Goal: Task Accomplishment & Management: Use online tool/utility

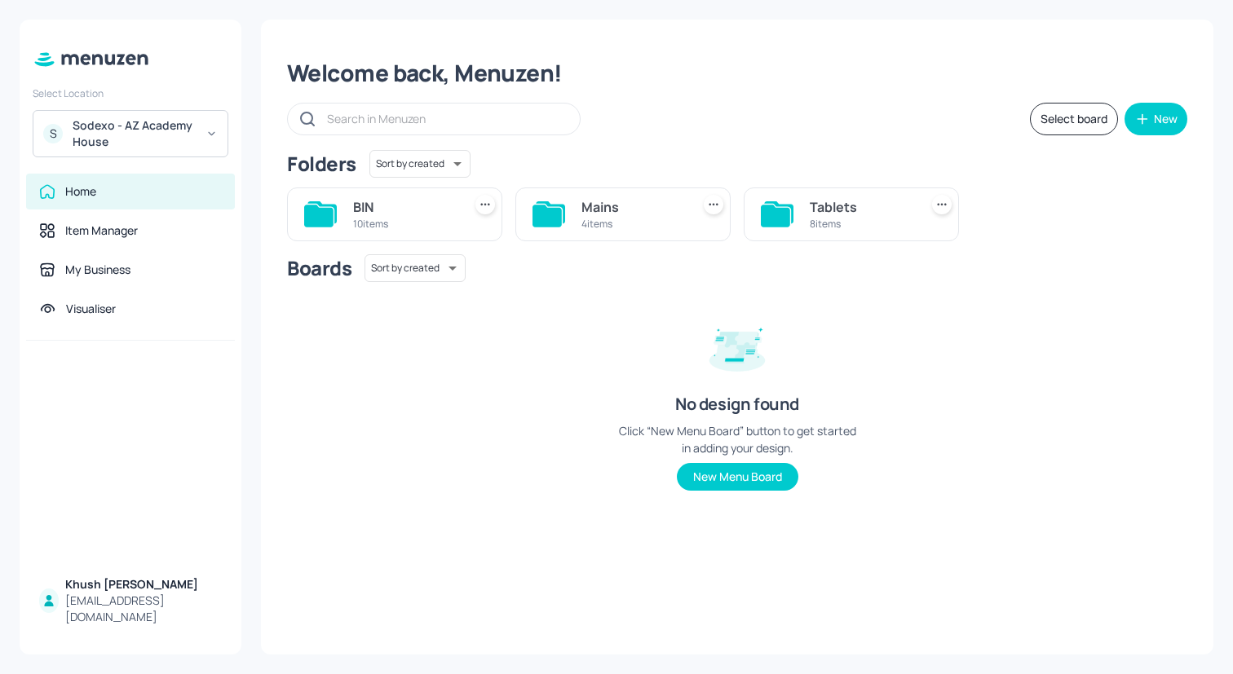
click at [185, 127] on div "Sodexo - AZ Academy House" at bounding box center [134, 133] width 123 height 33
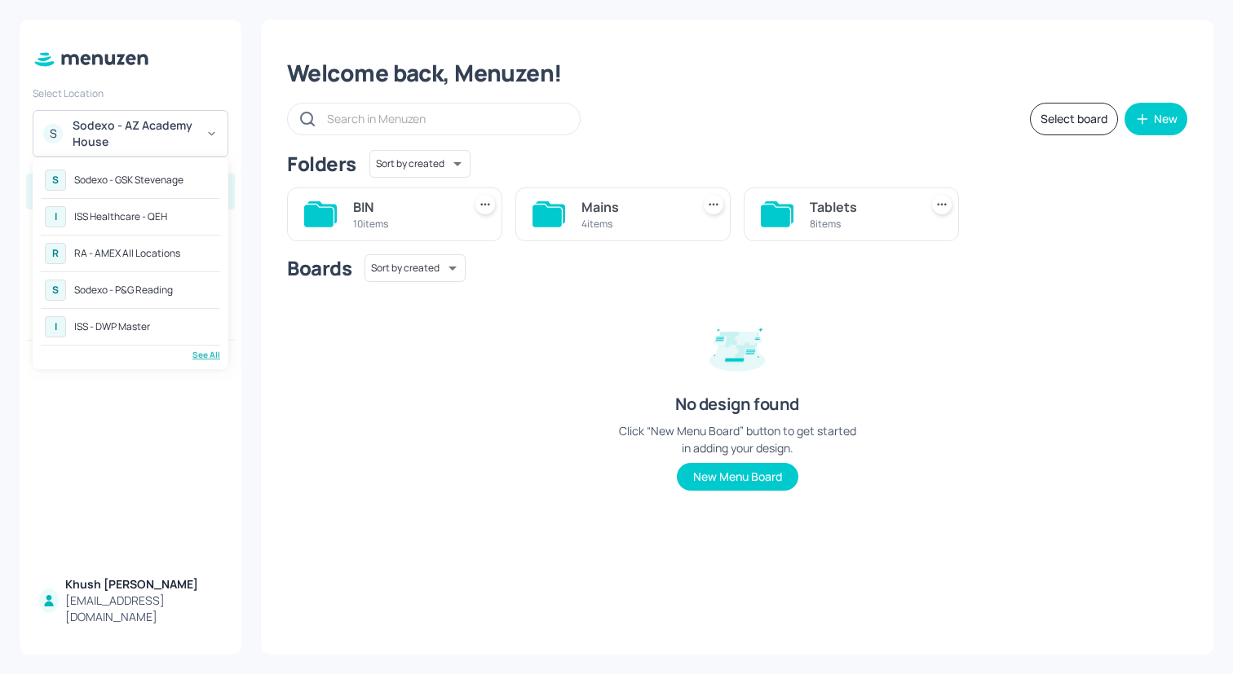
click at [199, 352] on div "See All" at bounding box center [130, 355] width 179 height 12
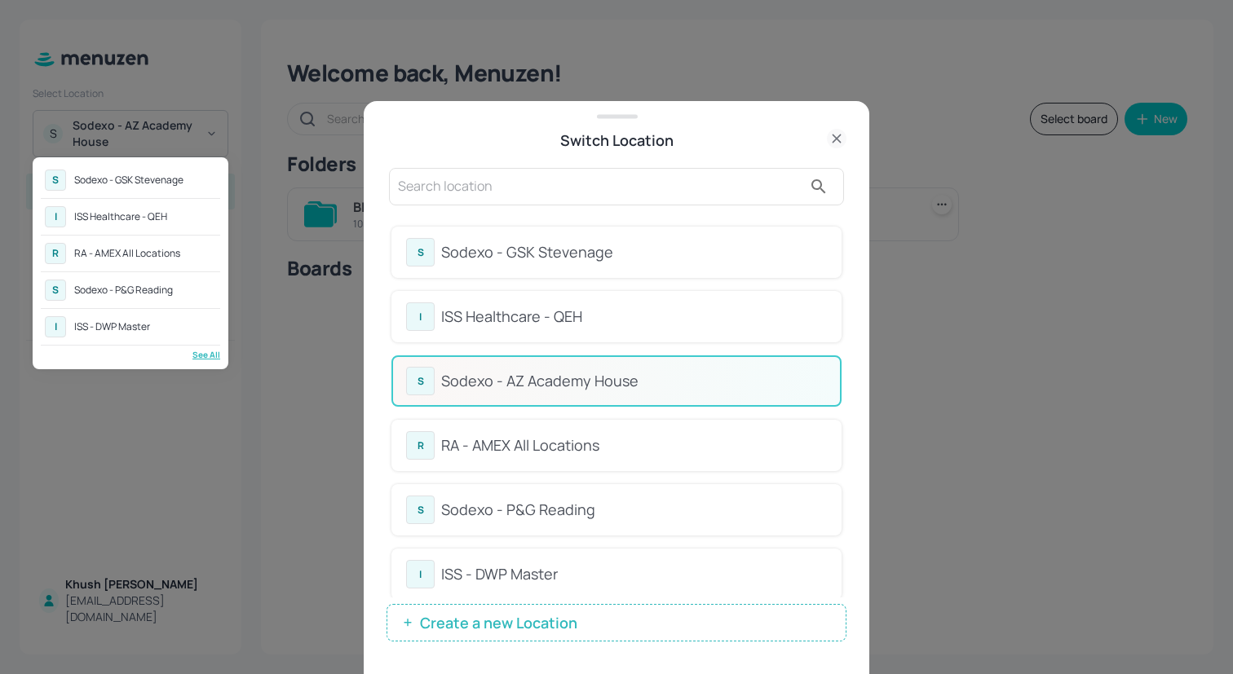
click at [843, 276] on div at bounding box center [616, 337] width 1233 height 674
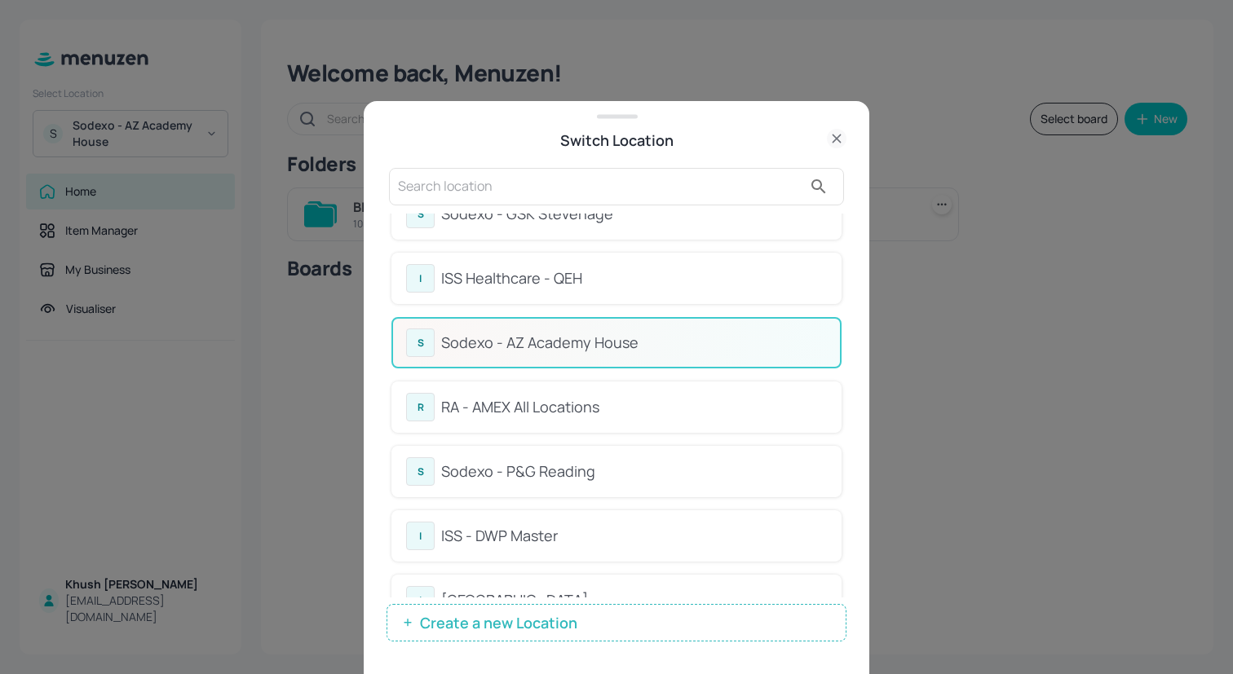
scroll to position [71, 0]
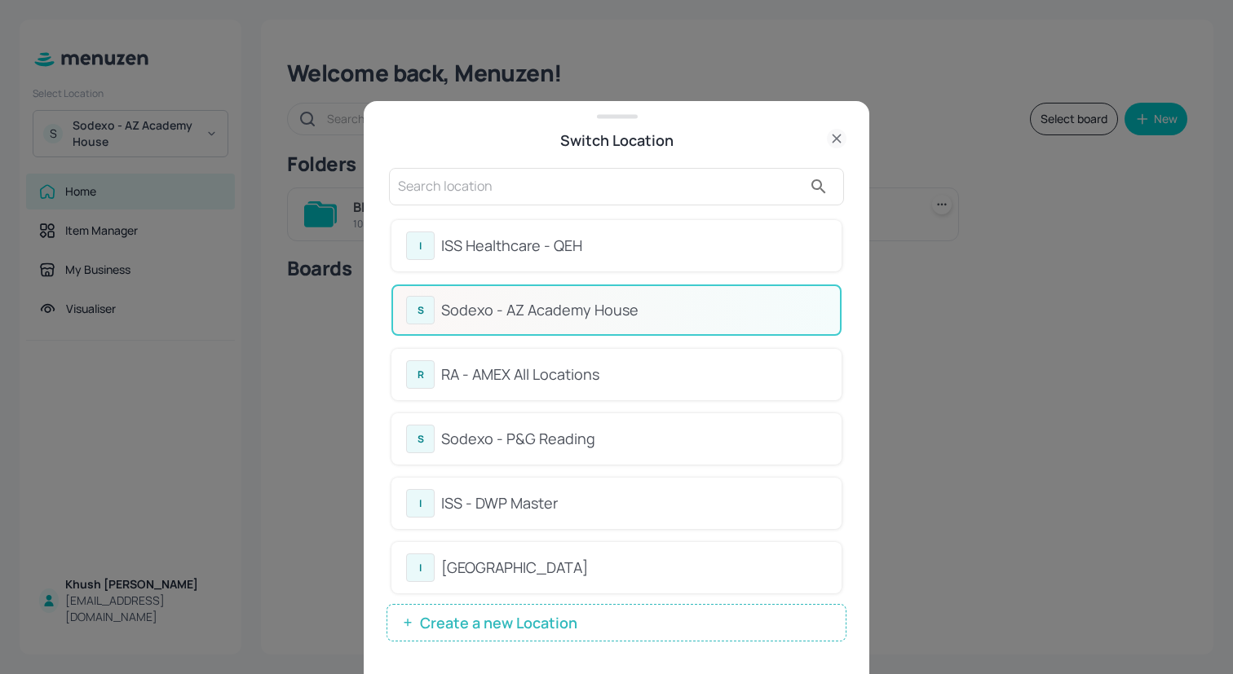
click at [629, 361] on div "R RA - AMEX All Locations" at bounding box center [616, 374] width 421 height 29
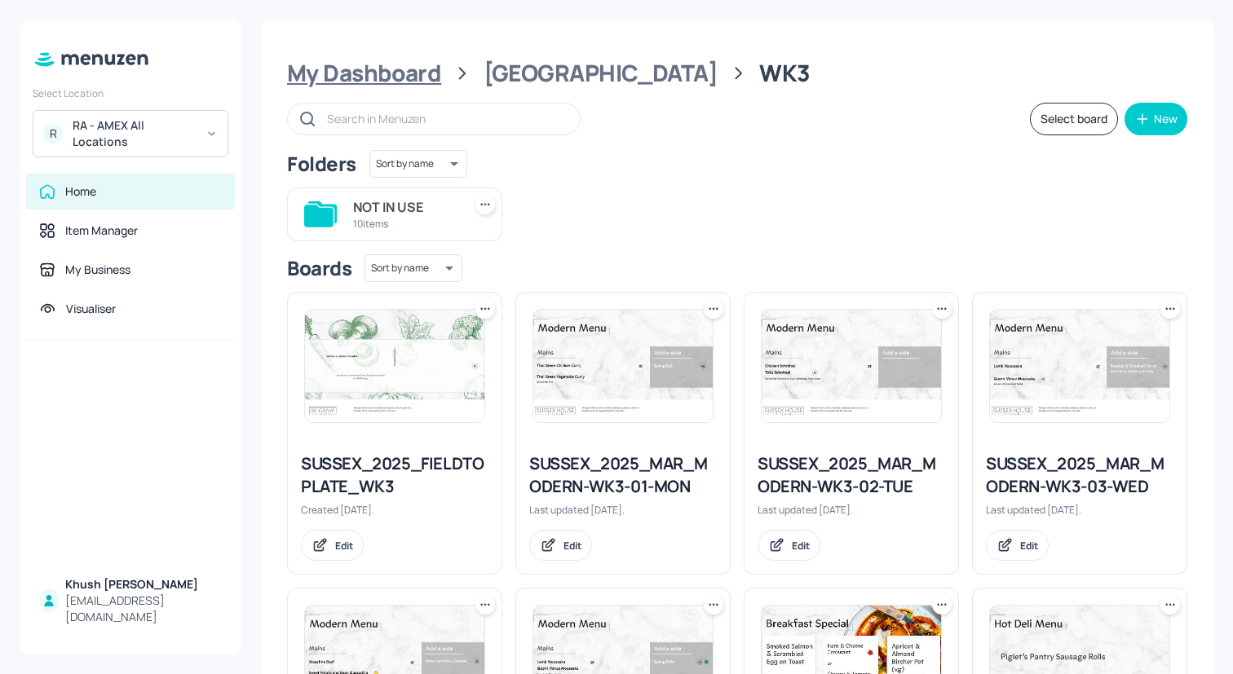
click at [427, 72] on div "My Dashboard" at bounding box center [364, 73] width 154 height 29
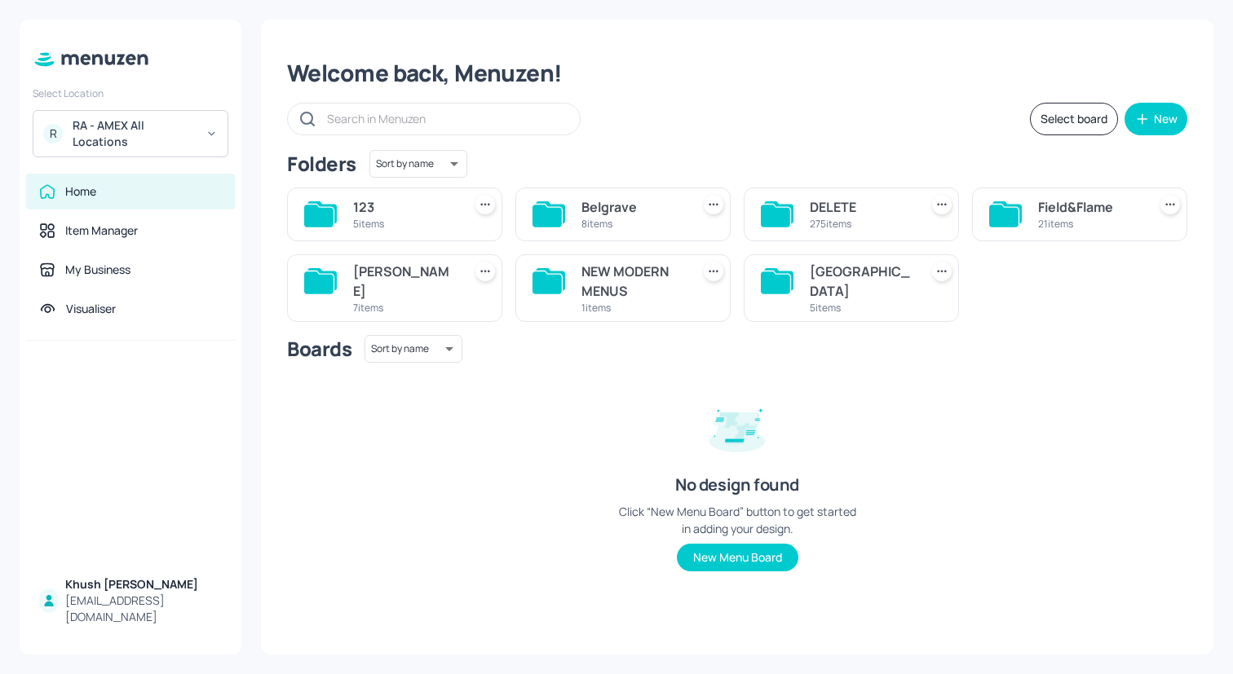
click at [813, 277] on div "[GEOGRAPHIC_DATA]" at bounding box center [861, 281] width 103 height 39
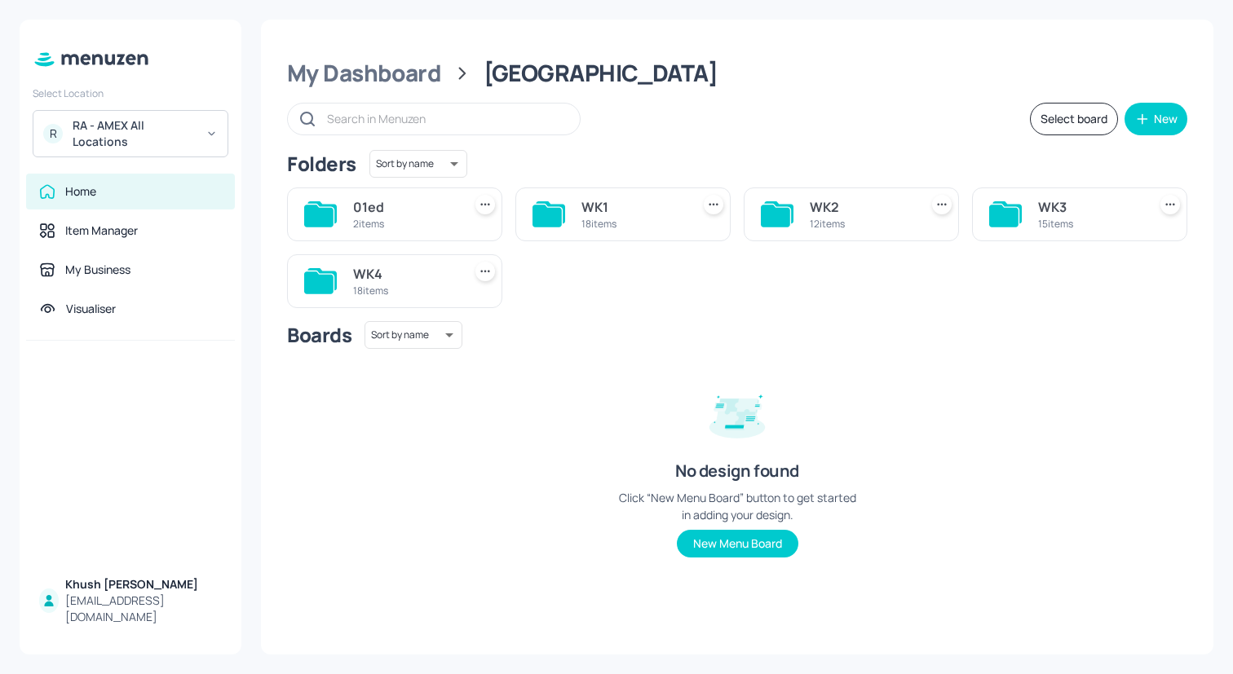
click at [1031, 228] on div "WK3 15 items" at bounding box center [1079, 215] width 215 height 54
click at [1039, 205] on div "WK3" at bounding box center [1089, 207] width 103 height 20
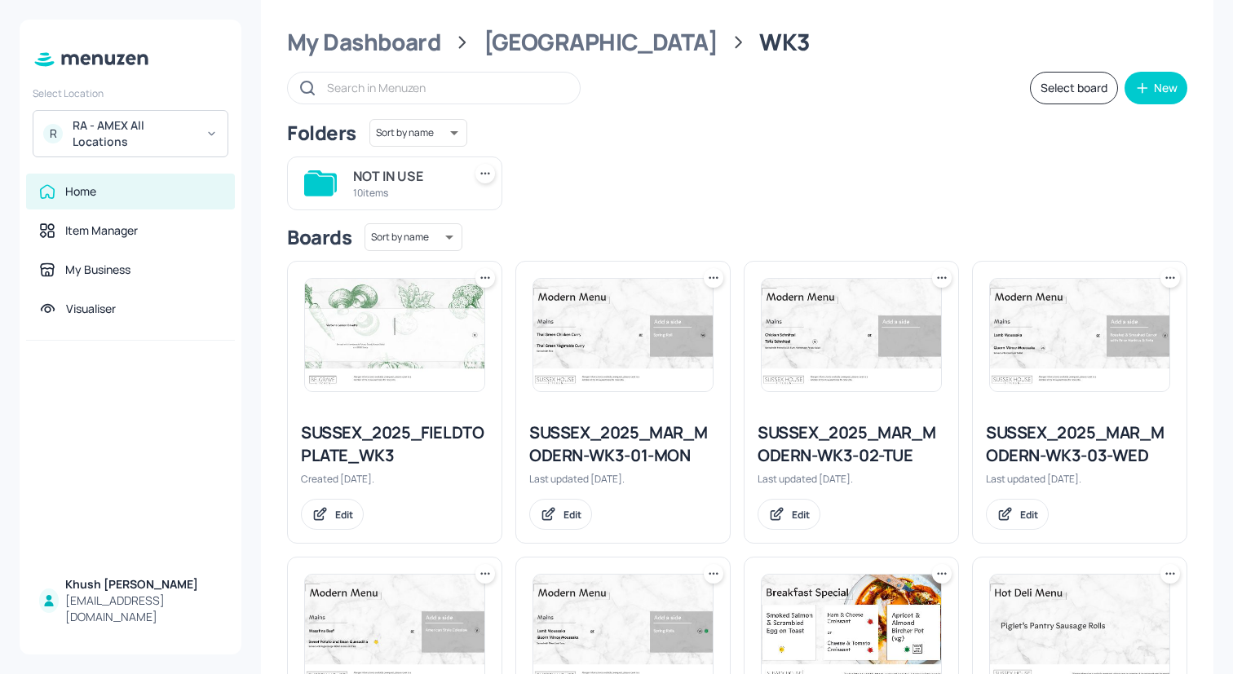
scroll to position [35, 0]
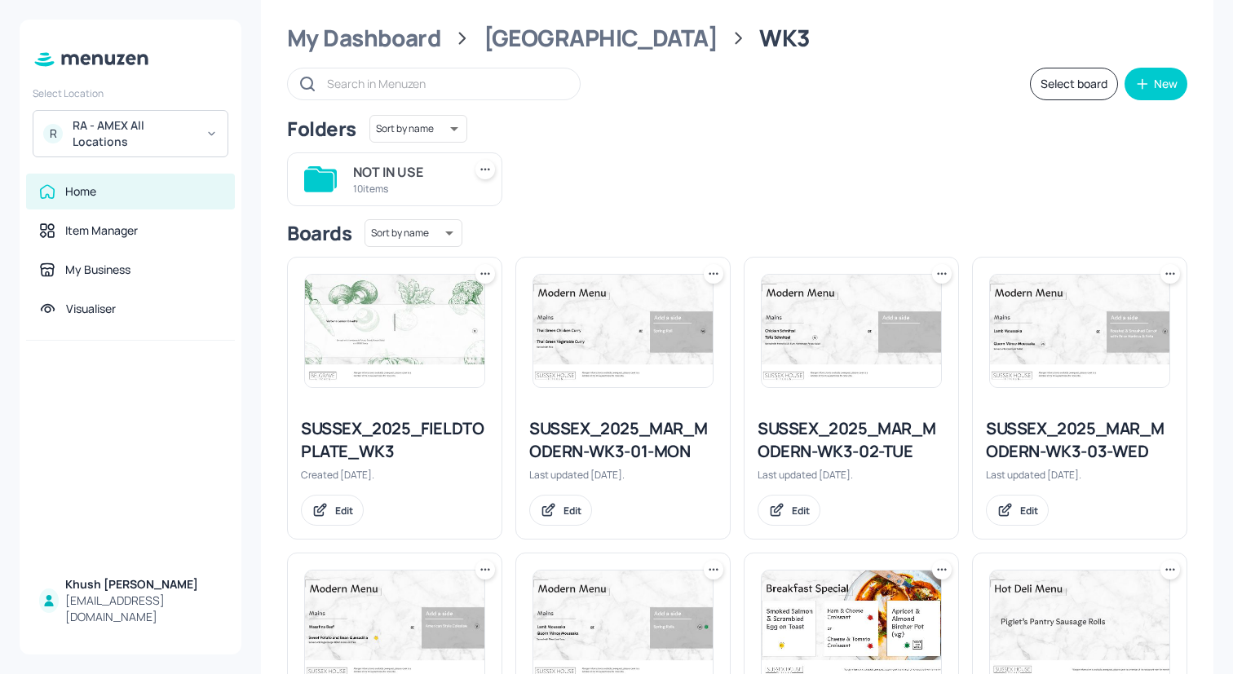
click at [680, 322] on img at bounding box center [622, 331] width 179 height 113
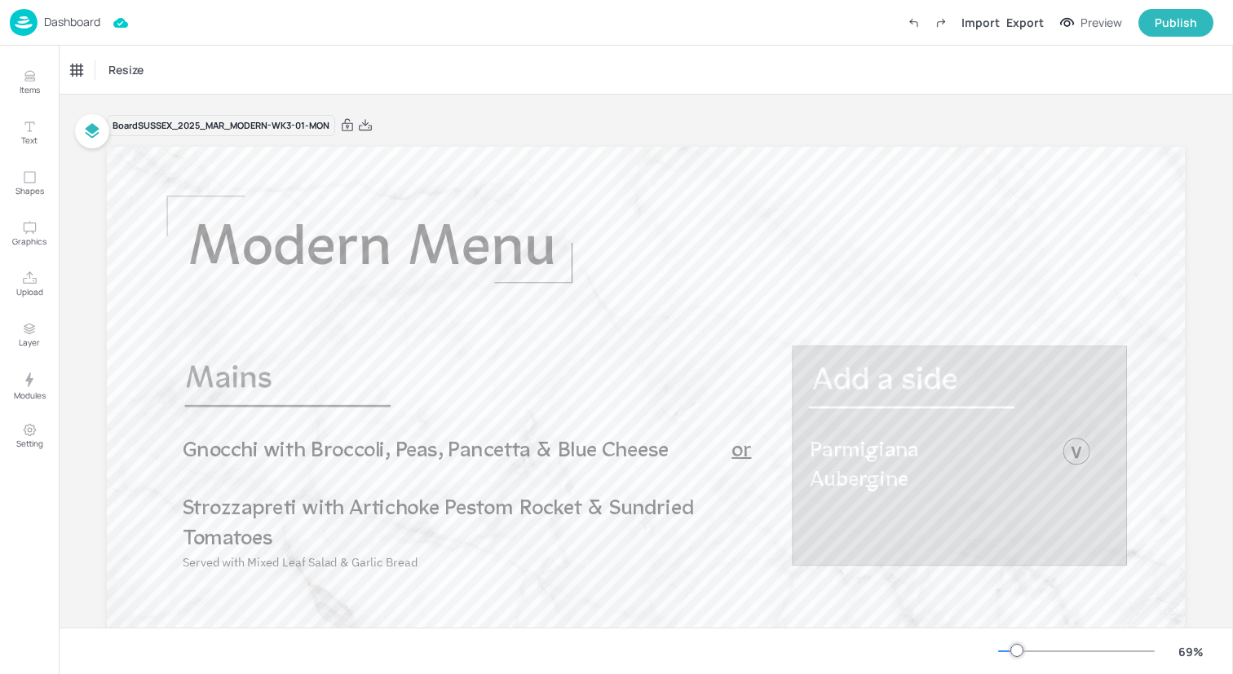
click at [17, 15] on img at bounding box center [24, 22] width 28 height 27
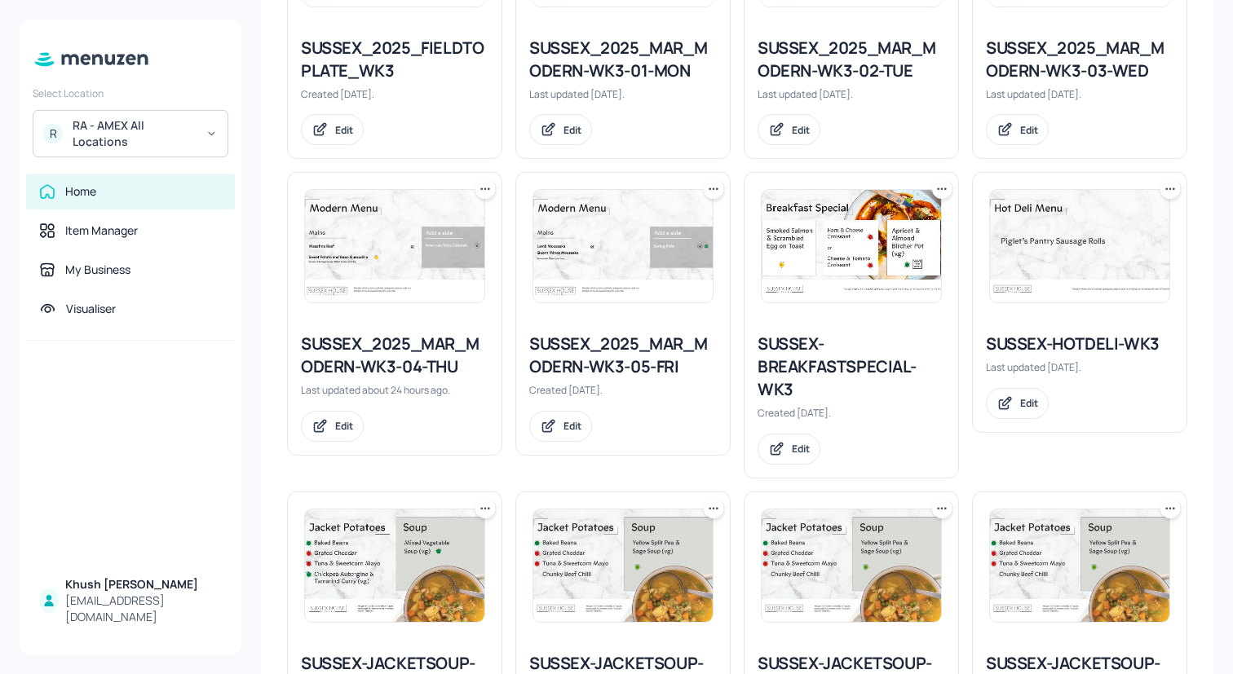
scroll to position [419, 0]
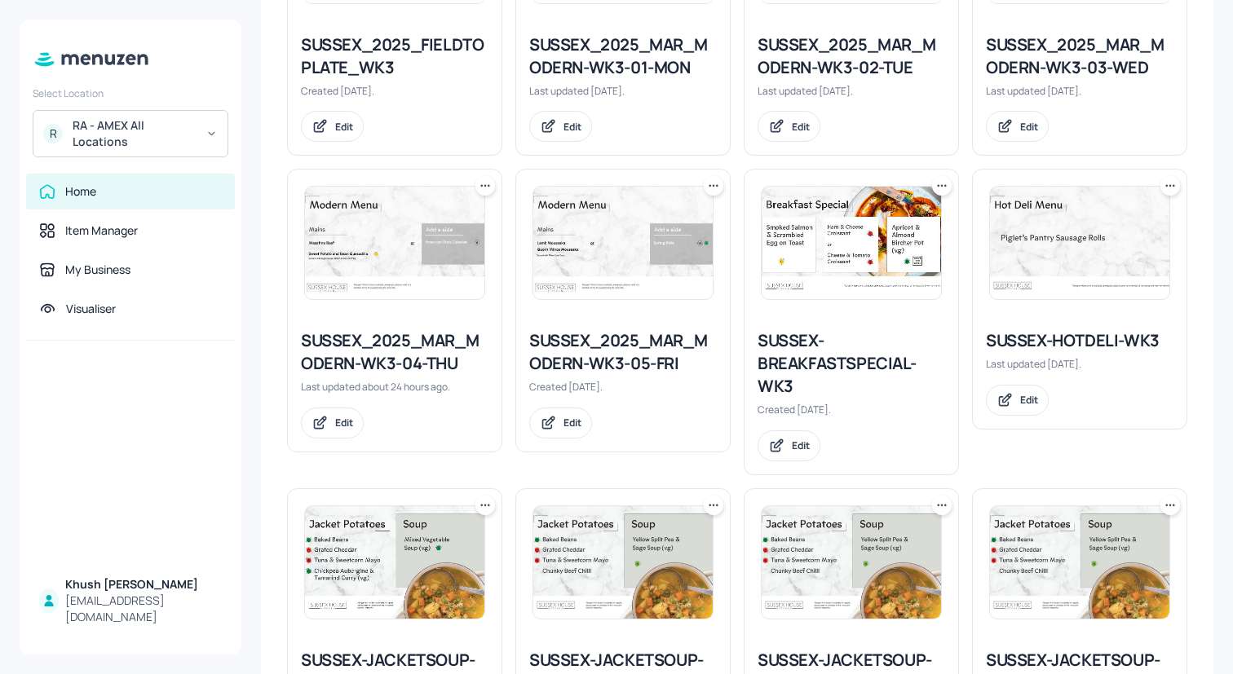
click at [810, 359] on div "SUSSEX-BREAKFASTSPECIAL-WK3" at bounding box center [851, 363] width 188 height 68
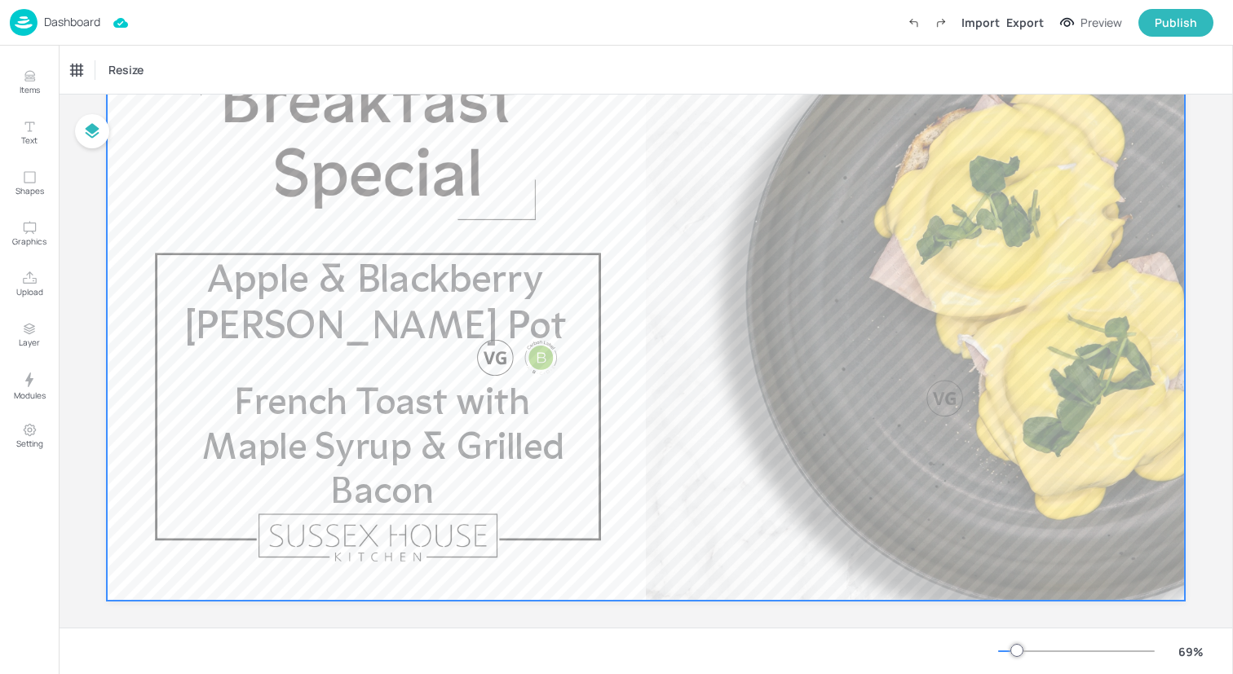
scroll to position [165, 0]
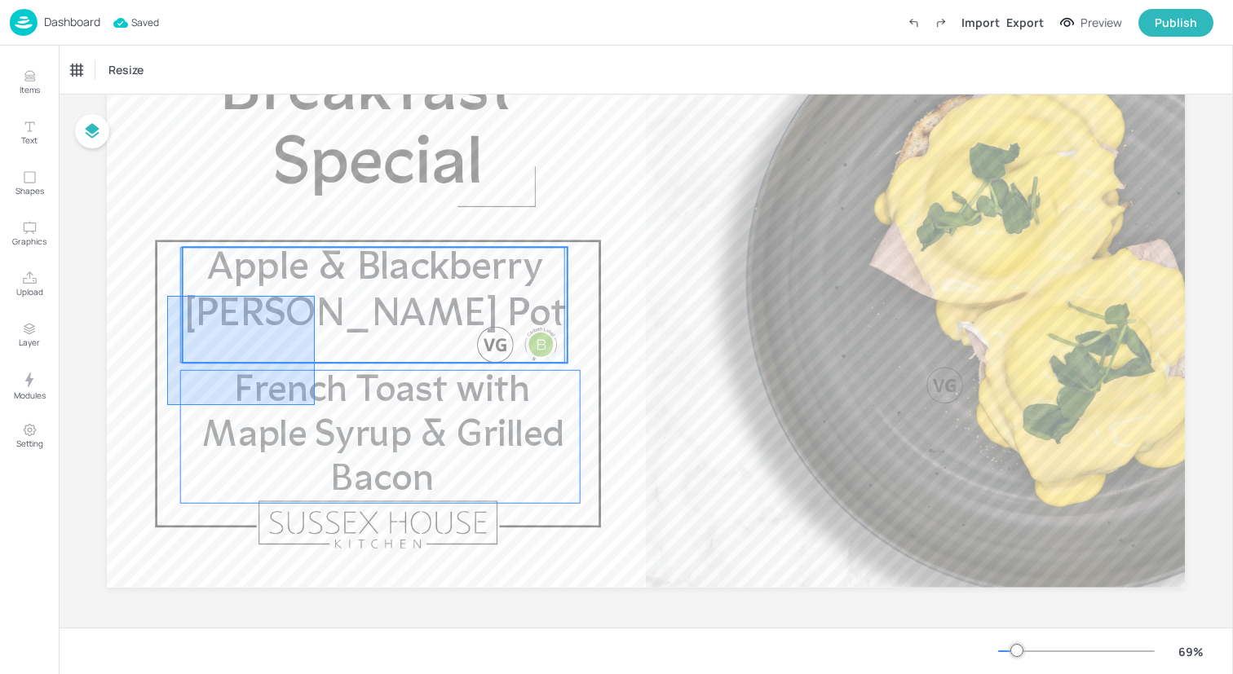
drag, startPoint x: 168, startPoint y: 404, endPoint x: 315, endPoint y: 295, distance: 182.9
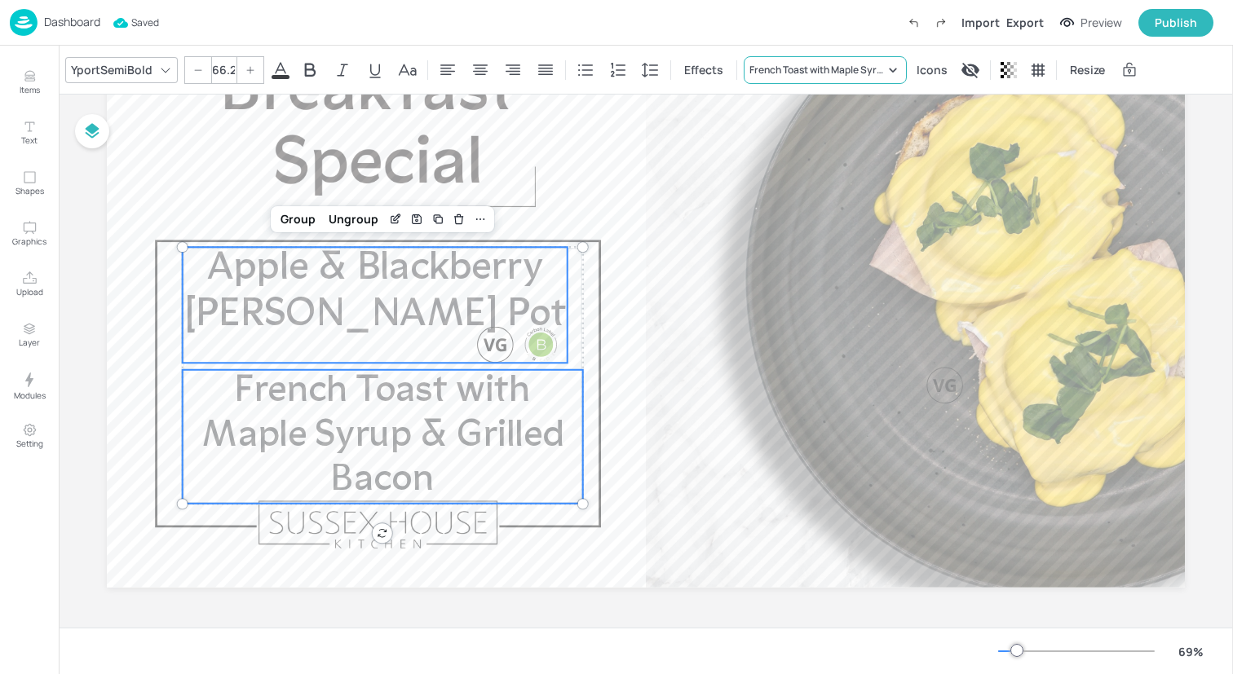
click at [856, 64] on div "French Toast with Maple Syrup & Grilled Bacon" at bounding box center [816, 70] width 135 height 15
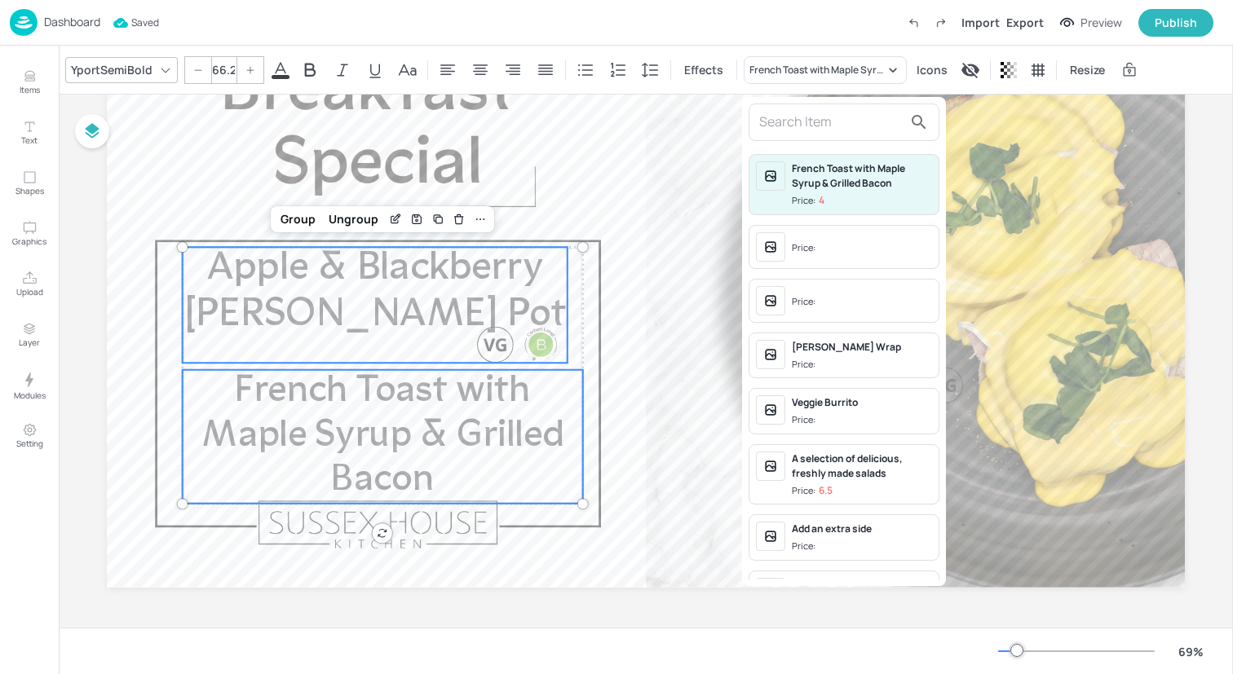
click at [845, 112] on input "text" at bounding box center [830, 122] width 143 height 26
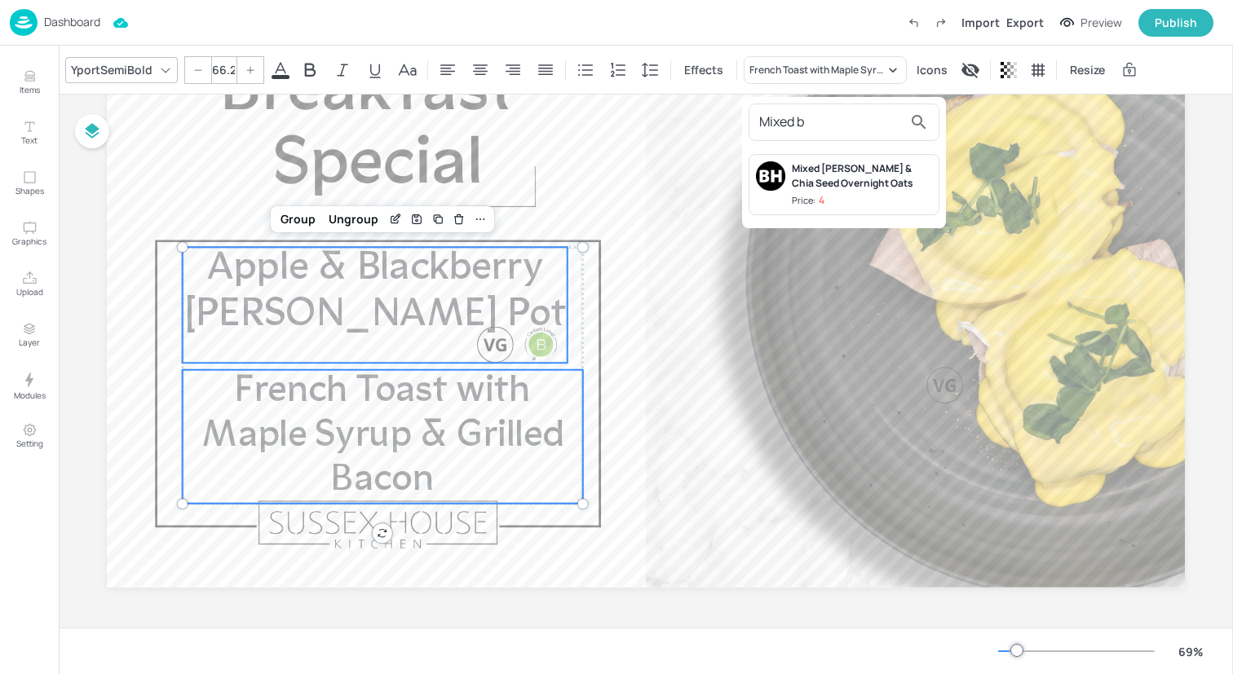
type input "Mixed b"
click at [845, 187] on div "Mixed [PERSON_NAME] & Chia Seed Overnight Oats" at bounding box center [862, 175] width 140 height 29
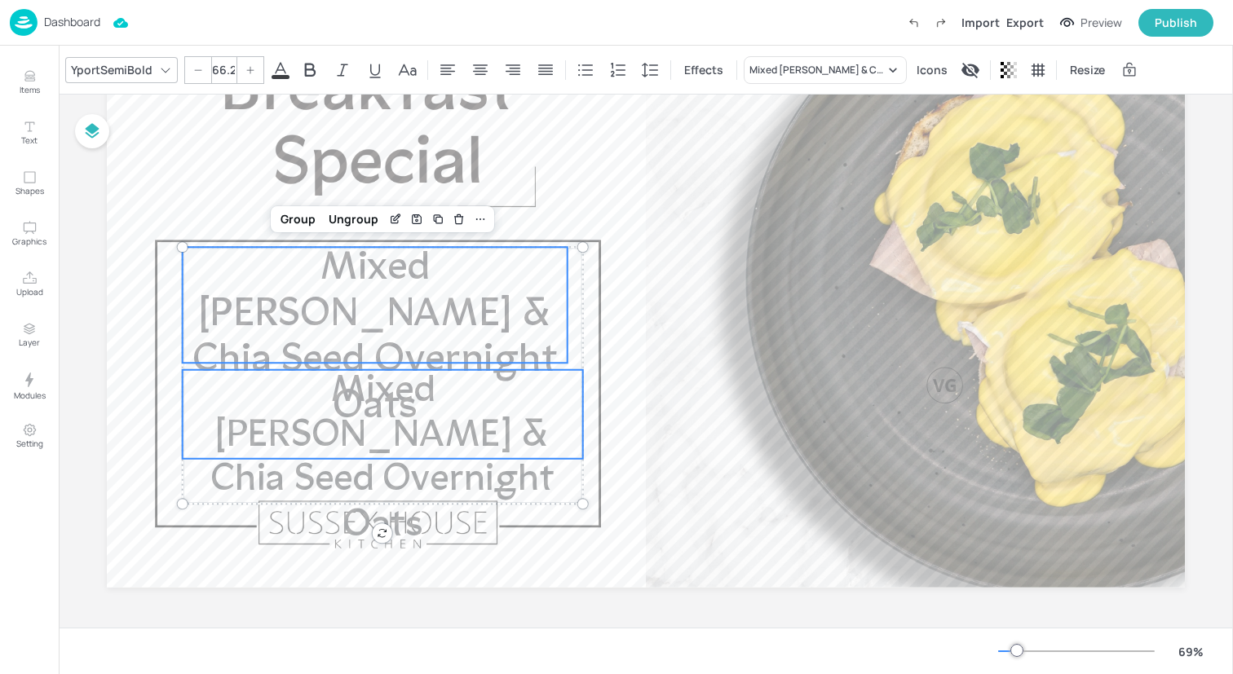
click at [468, 399] on span "Mixed [PERSON_NAME] & Chia Seed Overnight Oats" at bounding box center [382, 459] width 344 height 172
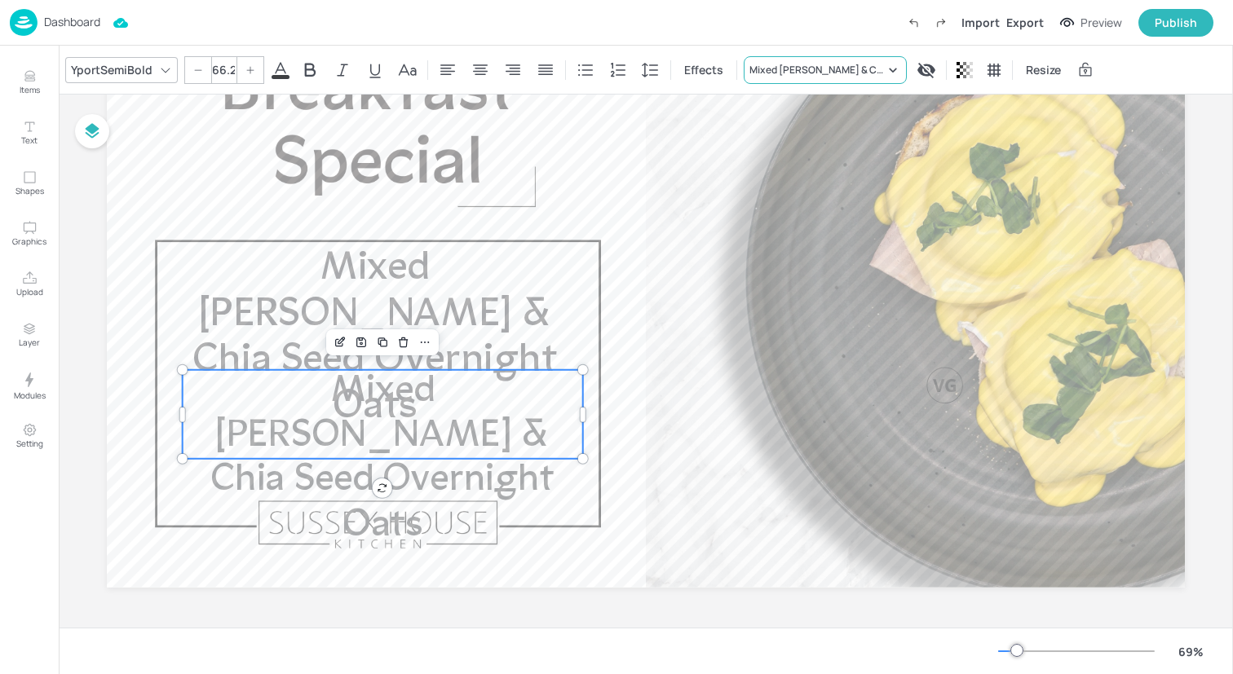
click at [804, 77] on div "Mixed [PERSON_NAME] & Chia Seed Overnight Oats" at bounding box center [816, 70] width 135 height 15
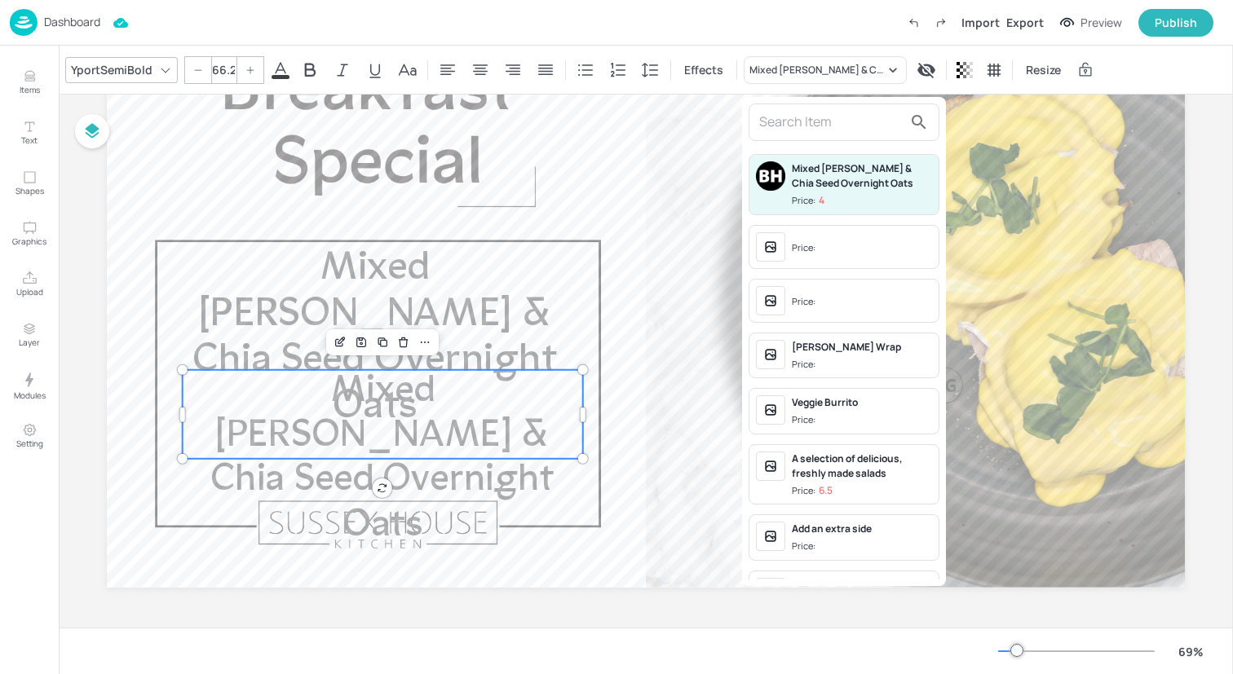
click at [824, 251] on span "Price:" at bounding box center [862, 249] width 140 height 26
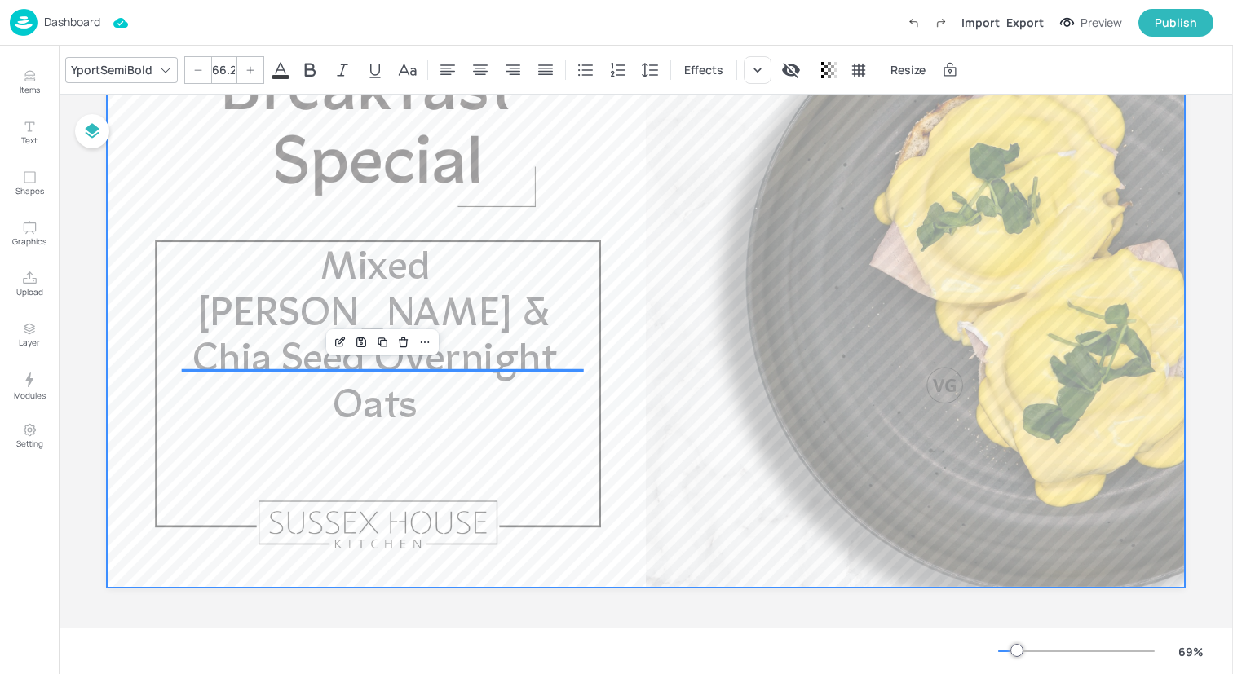
click at [615, 235] on div at bounding box center [646, 284] width 1078 height 607
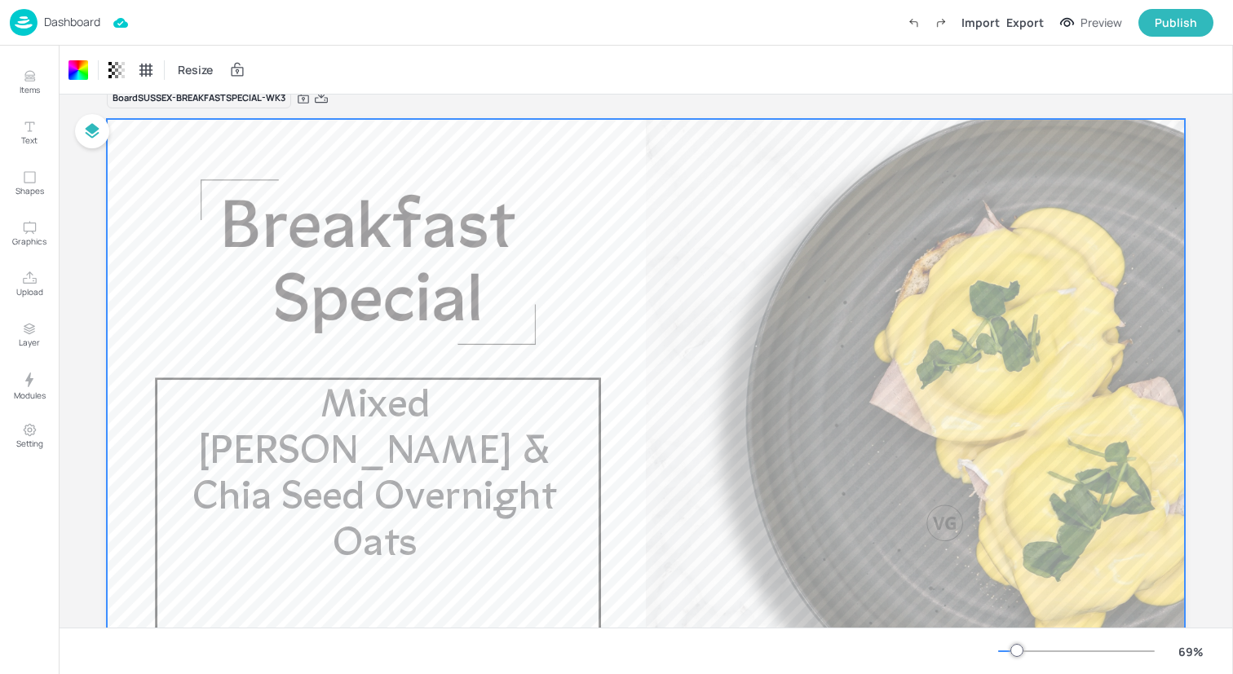
scroll to position [0, 0]
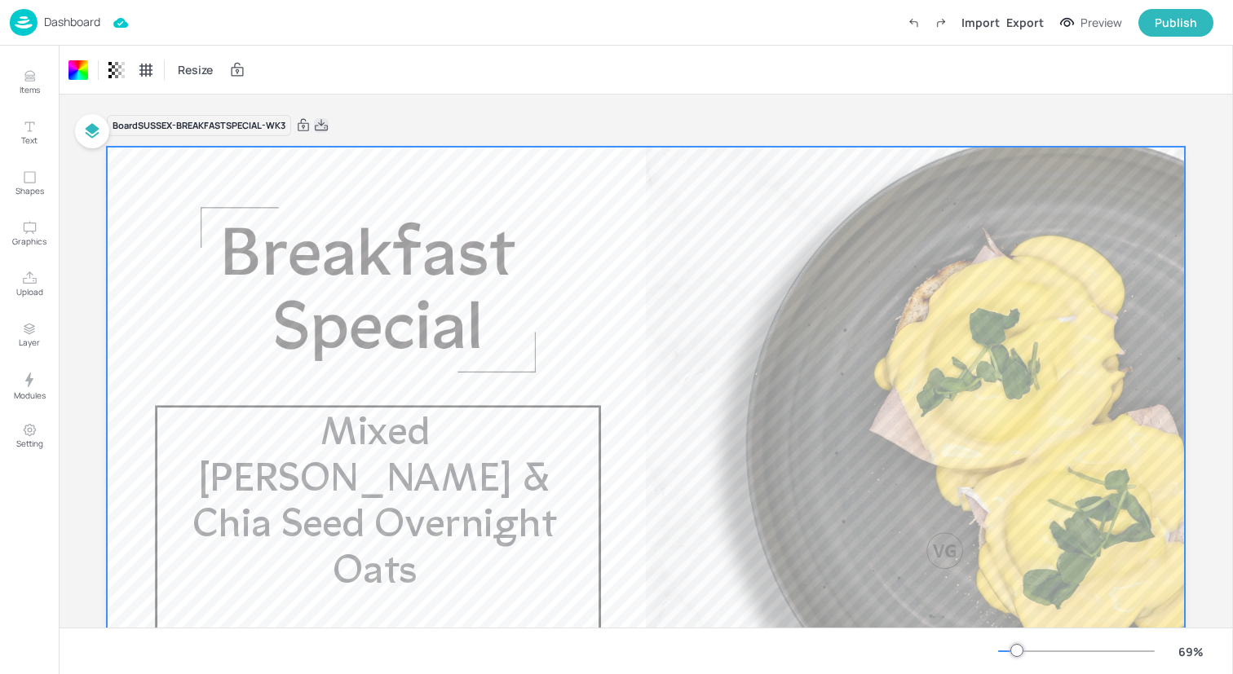
click at [319, 124] on icon at bounding box center [321, 125] width 15 height 16
